Goal: Transaction & Acquisition: Purchase product/service

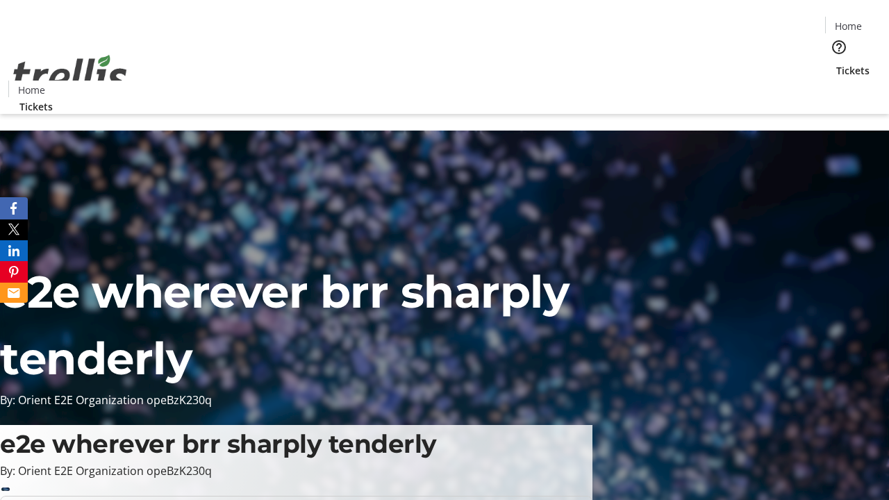
click at [836, 63] on span "Tickets" at bounding box center [852, 70] width 33 height 15
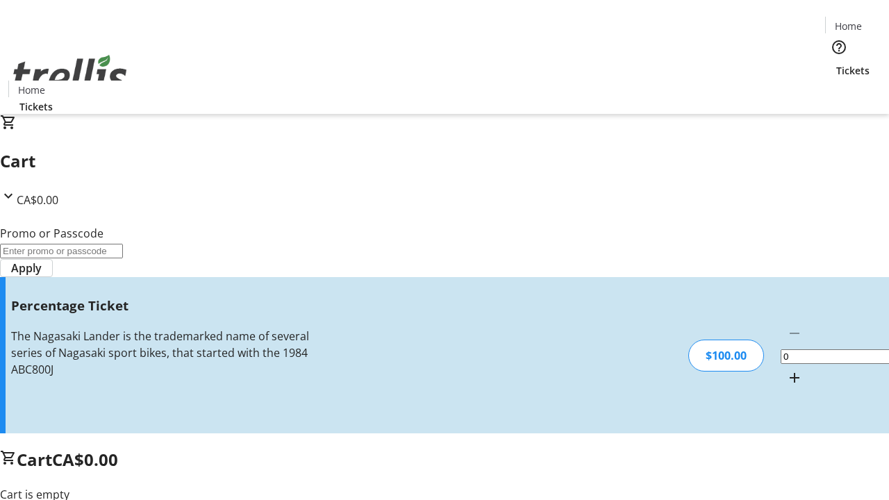
click at [786, 369] on mat-icon "Increment by one" at bounding box center [794, 377] width 17 height 17
type input "1"
type input "BAR"
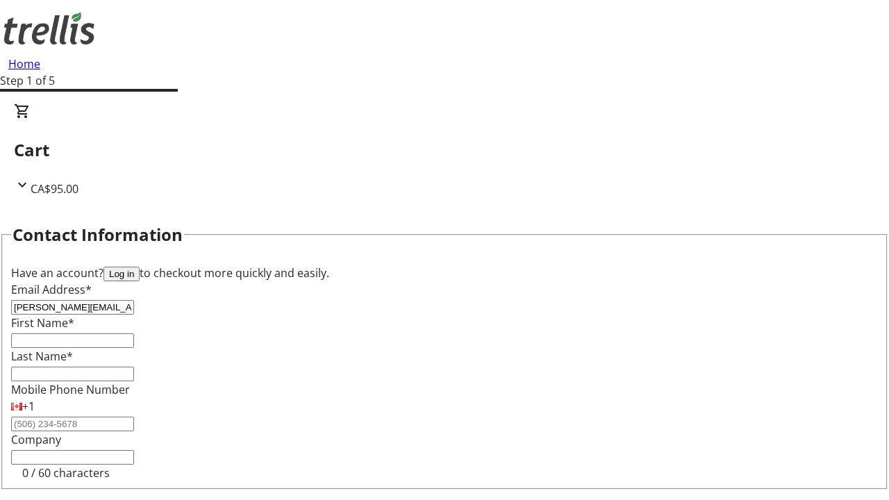
type input "[PERSON_NAME][EMAIL_ADDRESS][DOMAIN_NAME]"
type input "[PERSON_NAME]"
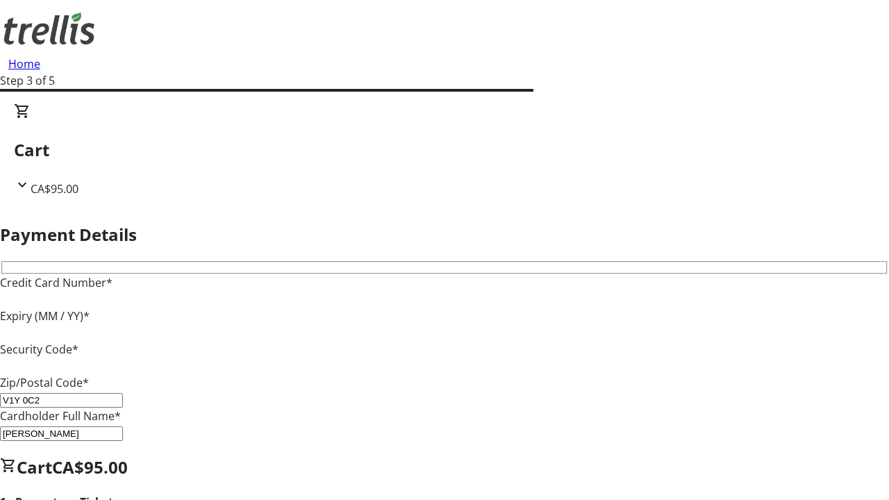
type input "V1Y 0C2"
